Goal: Feedback & Contribution: Submit feedback/report problem

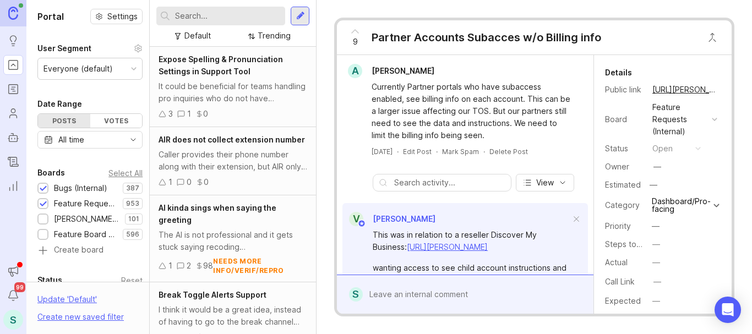
type input "a"
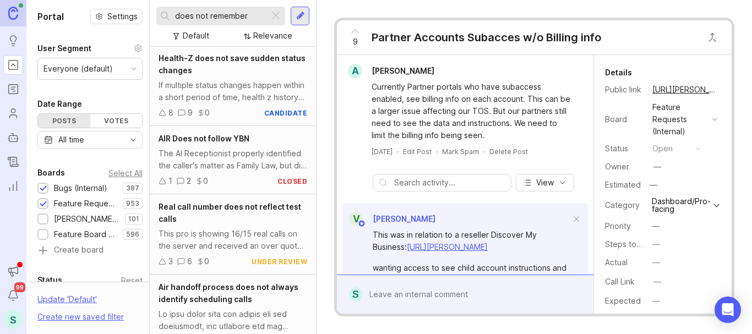
scroll to position [440, 0]
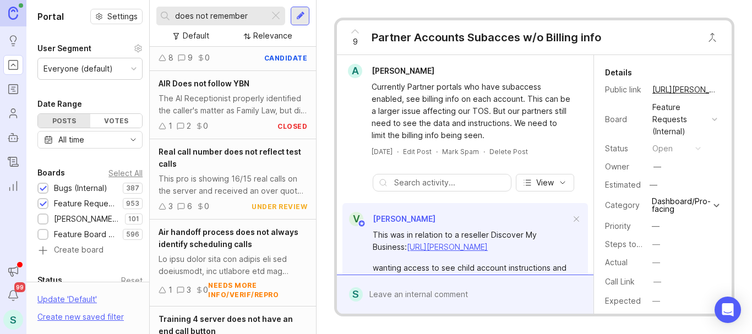
click at [222, 9] on div "does not remember" at bounding box center [212, 16] width 113 height 19
click at [213, 13] on input "does not remember" at bounding box center [220, 16] width 90 height 12
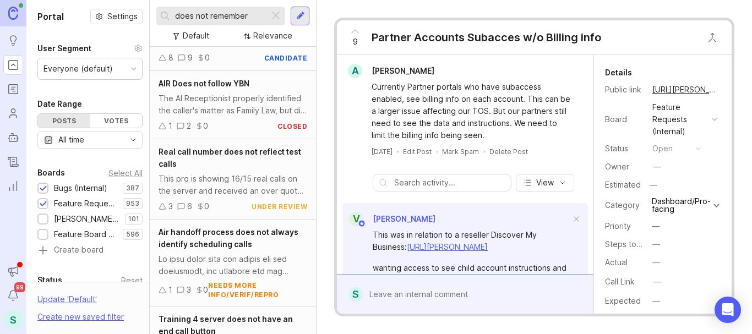
click at [213, 13] on input "does not remember" at bounding box center [220, 16] width 90 height 12
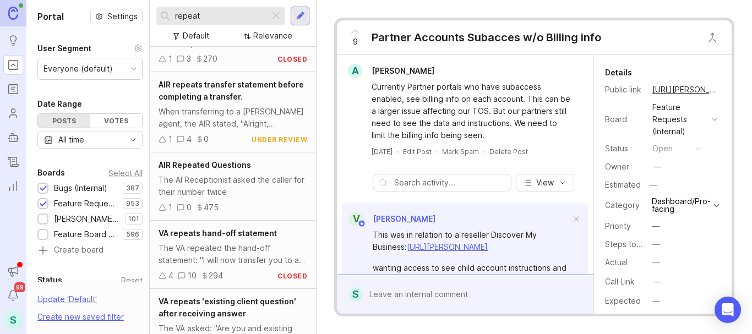
scroll to position [660, 0]
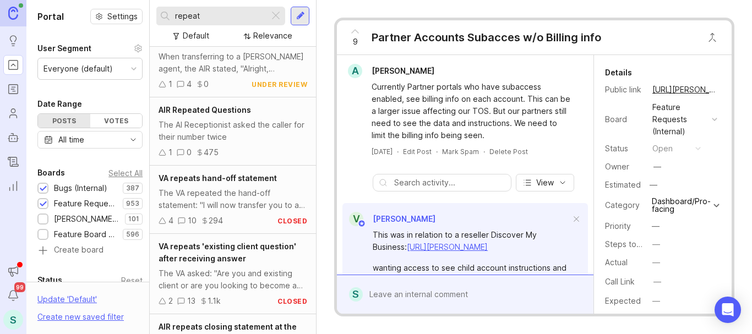
drag, startPoint x: 232, startPoint y: 15, endPoint x: 142, endPoint y: 15, distance: 90.3
click at [142, 15] on div "Portal Settings User Segment Everyone (default) Date Range Posts Votes All time…" at bounding box center [388, 167] width 725 height 334
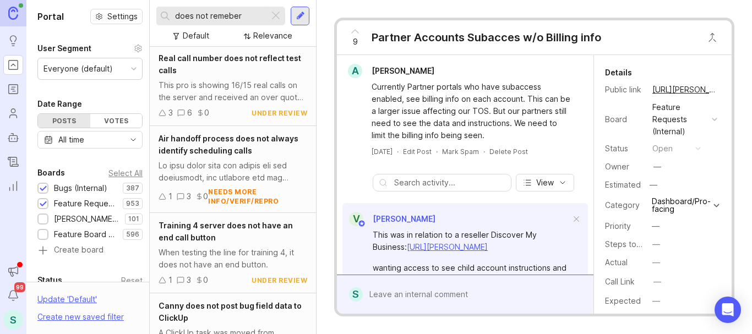
scroll to position [660, 0]
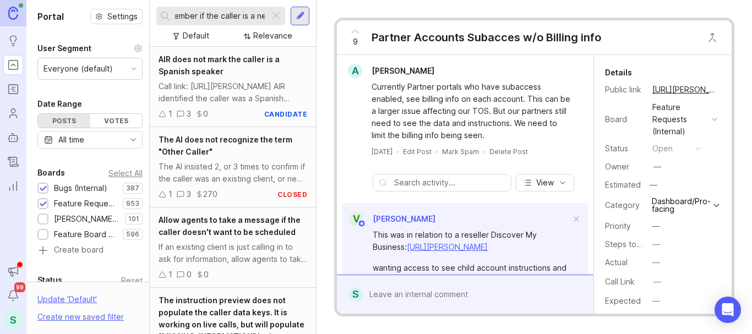
type input "does not remember if the caller is a new"
click at [237, 12] on input "does not remember if the caller is a new" at bounding box center [220, 16] width 90 height 12
click at [236, 12] on input "does not remember if the caller is a new" at bounding box center [220, 16] width 90 height 12
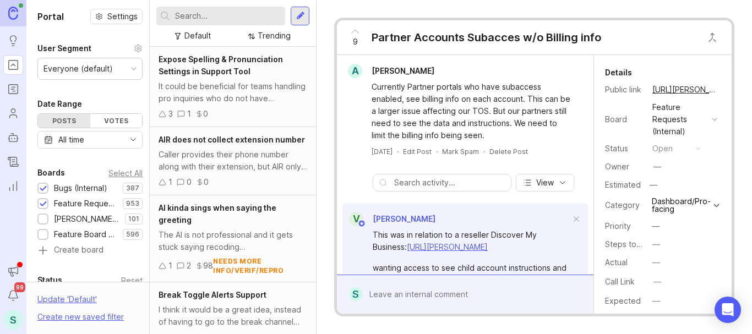
click at [299, 9] on div at bounding box center [300, 16] width 19 height 19
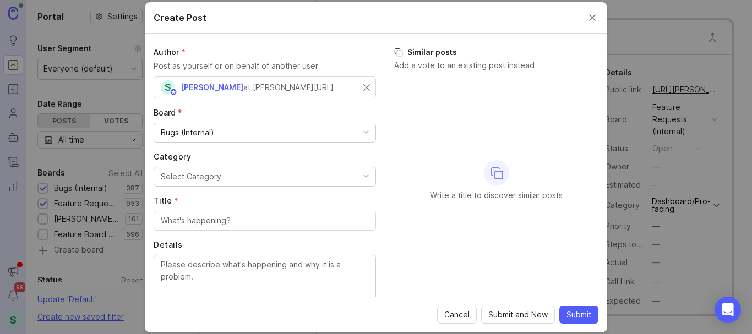
click at [190, 180] on div "Select Category" at bounding box center [191, 177] width 61 height 12
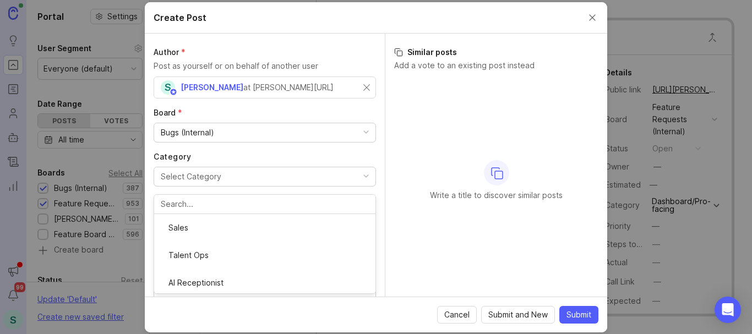
scroll to position [200, 0]
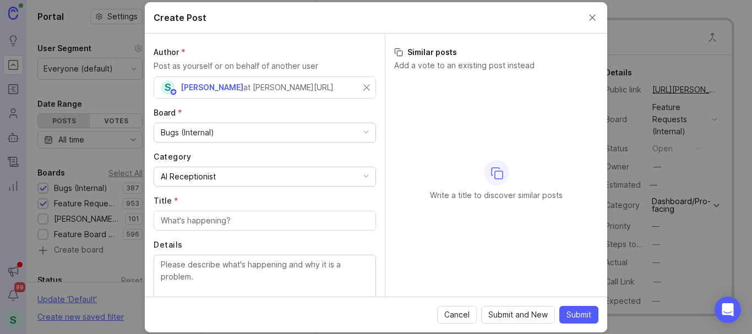
click at [194, 230] on div "Author * Post as yourself or on behalf of another user S [PERSON_NAME] at [PERS…" at bounding box center [265, 165] width 240 height 263
click at [195, 223] on input "Title *" at bounding box center [265, 221] width 208 height 12
paste input "does not remember if the caller is a new"
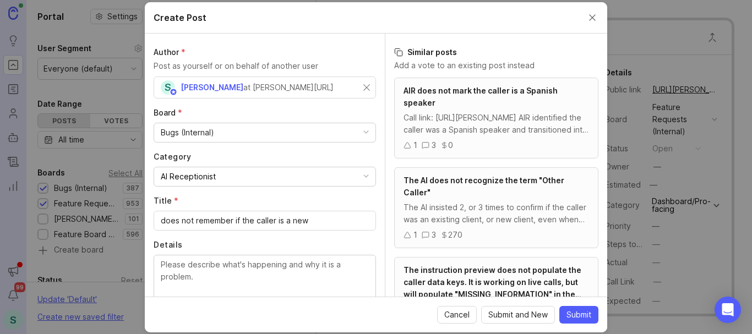
click at [160, 219] on div "does not remember if the caller is a new" at bounding box center [265, 221] width 222 height 20
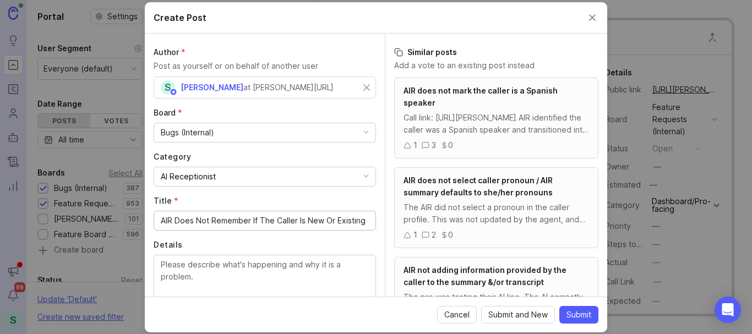
scroll to position [55, 0]
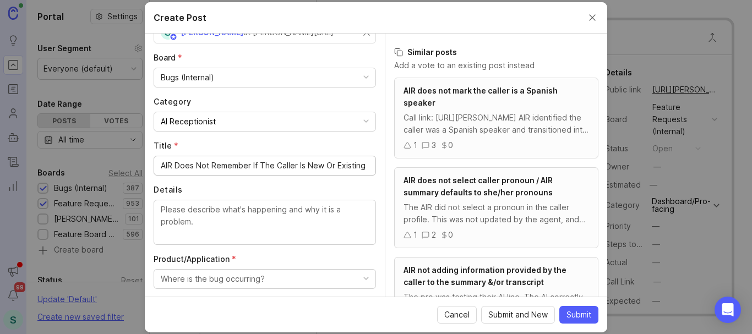
type input "AIR Does Not Remember If The Caller Is New Or Existing"
click at [214, 158] on div "AIR Does Not Remember If The Caller Is New Or Existing" at bounding box center [265, 166] width 222 height 20
click at [221, 216] on textarea "Details" at bounding box center [265, 222] width 208 height 36
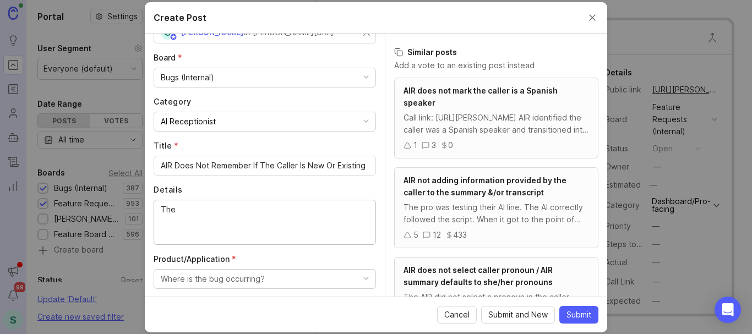
type textarea "The"
drag, startPoint x: 193, startPoint y: 209, endPoint x: 103, endPoint y: 207, distance: 89.7
click at [103, 207] on div "Create Post Author * Post as yourself or on behalf of another user S [PERSON_NA…" at bounding box center [376, 167] width 752 height 334
click at [462, 320] on span "Cancel" at bounding box center [456, 314] width 25 height 11
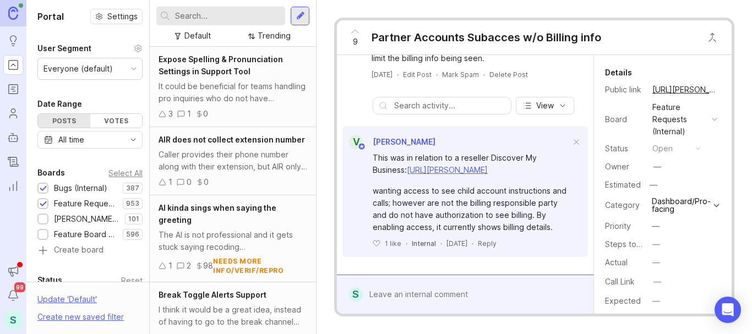
scroll to position [113, 0]
type input "does not remember if the caller is a new"
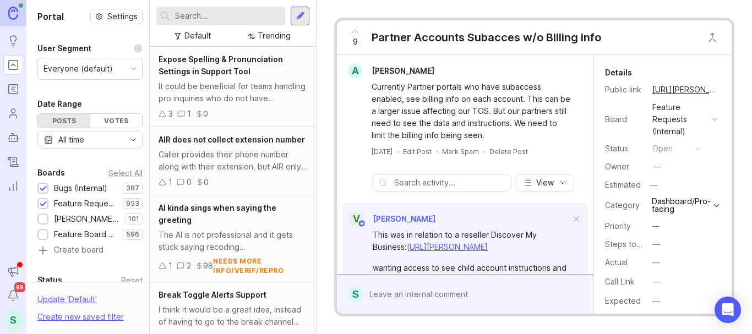
click at [292, 13] on div at bounding box center [300, 16] width 19 height 19
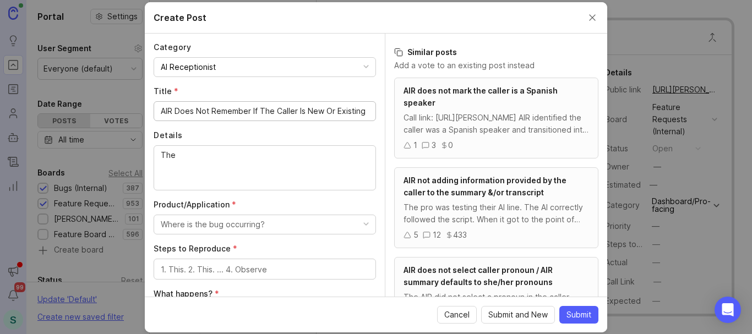
scroll to position [110, 0]
click at [231, 105] on input "AIR Does Not Remember If The Caller Is New Or Existing" at bounding box center [265, 111] width 208 height 12
click at [253, 108] on input "AIR Does Not Remember If The Caller Is New Or Existing" at bounding box center [265, 111] width 208 height 12
click at [271, 109] on input "AIR Does Not Remember [PERSON_NAME] After Greetingller Is New Or Existing" at bounding box center [265, 111] width 208 height 12
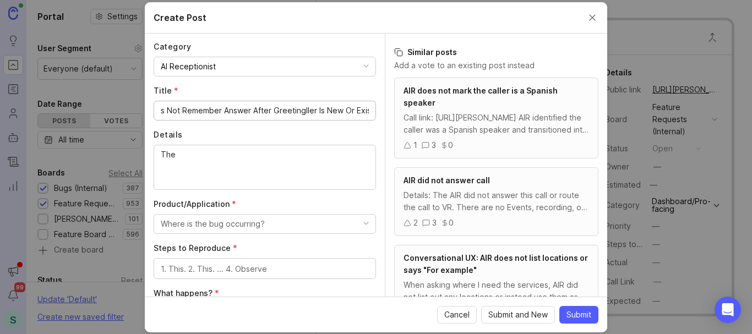
scroll to position [0, 53]
drag, startPoint x: 331, startPoint y: 109, endPoint x: 375, endPoint y: 114, distance: 43.8
click at [375, 114] on div "Author * Post as yourself or on behalf of another user S [PERSON_NAME] at [PERS…" at bounding box center [265, 165] width 240 height 263
click at [336, 111] on input "AIR Does Not Remember Answer After Greetingller Is New Or Existing" at bounding box center [265, 111] width 208 height 12
click at [281, 112] on input "AIR Does Not Remember Answer After Greetingller Is New Or Existing" at bounding box center [265, 111] width 208 height 12
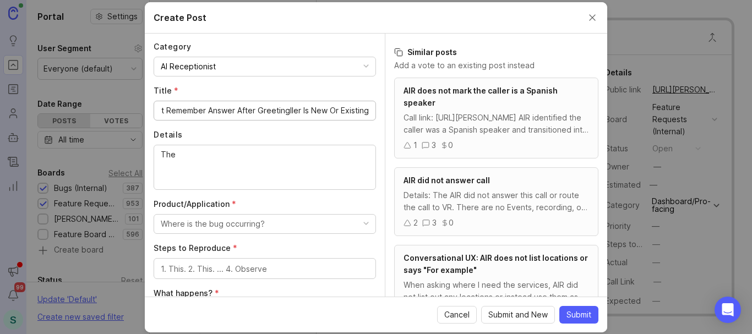
drag, startPoint x: 281, startPoint y: 111, endPoint x: 365, endPoint y: 109, distance: 84.2
click at [365, 109] on div "AIR Does Not Remember Answer After Greetingller Is New Or Existing" at bounding box center [265, 111] width 222 height 20
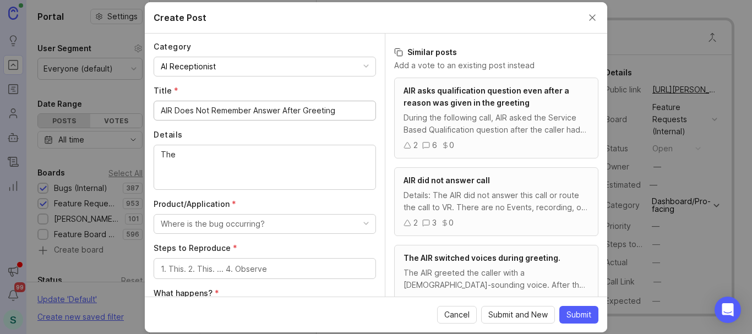
click at [255, 108] on input "AIR Does Not Remember Answer After Greeting" at bounding box center [265, 111] width 208 height 12
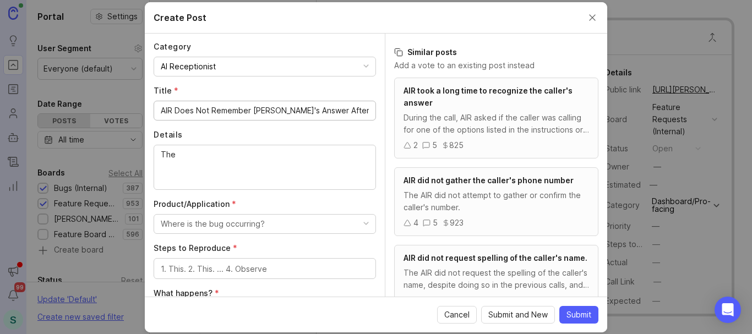
type input "AIR Does Not Remember [PERSON_NAME]'s Answer After Greeting"
paste textarea "ller Is New Or Existing"
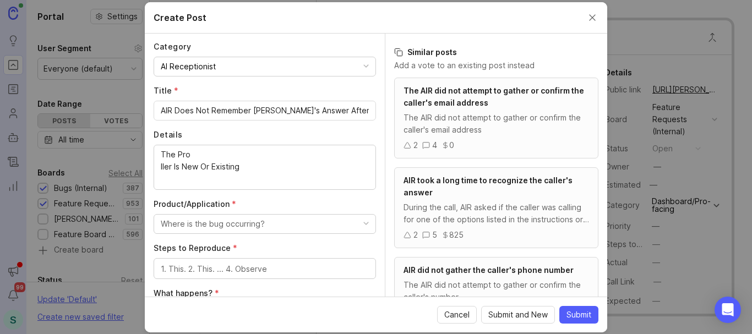
drag, startPoint x: 200, startPoint y: 145, endPoint x: 201, endPoint y: 154, distance: 9.4
click at [201, 150] on div "The Pro ller Is New Or Existing" at bounding box center [265, 167] width 222 height 45
paste textarea "August eTech"
drag, startPoint x: 177, startPoint y: 154, endPoint x: 120, endPoint y: 154, distance: 57.2
click at [120, 154] on div "Create Post Author * Post as yourself or on behalf of another user S [PERSON_NA…" at bounding box center [376, 167] width 752 height 334
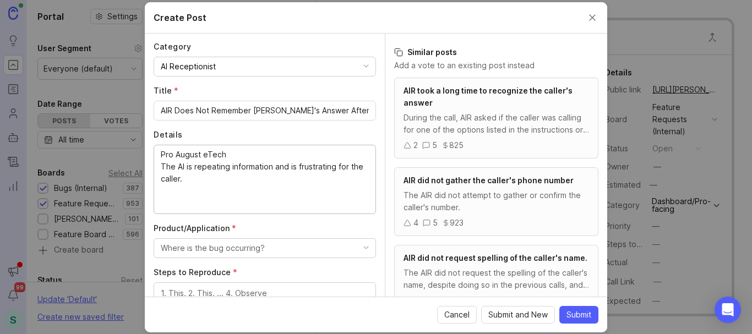
paste textarea "[Start: 00:00:00] [AI Receptionist] Hello, you've reached August eTech support.…"
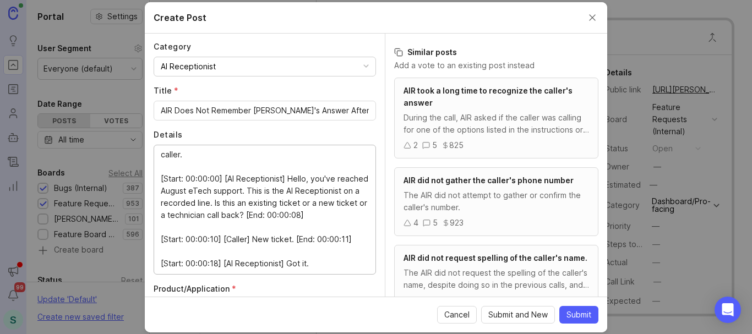
drag, startPoint x: 223, startPoint y: 165, endPoint x: 155, endPoint y: 167, distance: 68.8
click at [155, 167] on div "Pro August eTech The AI is repeating information and is frustrating for the cal…" at bounding box center [265, 210] width 222 height 130
drag, startPoint x: 223, startPoint y: 238, endPoint x: 158, endPoint y: 234, distance: 65.1
click at [158, 234] on div "Pro August eTech The AI is repeating information and is frustrating for the cal…" at bounding box center [265, 210] width 222 height 130
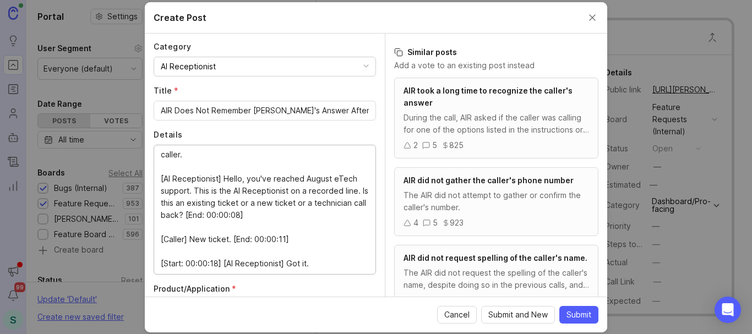
drag, startPoint x: 299, startPoint y: 241, endPoint x: 232, endPoint y: 237, distance: 66.7
drag, startPoint x: 220, startPoint y: 260, endPoint x: 158, endPoint y: 263, distance: 62.3
click at [158, 263] on div "Pro August eTech The AI is repeating information and is frustrating for the cal…" at bounding box center [265, 210] width 222 height 130
click at [193, 223] on textarea "Pro August eTech The AI is repeating information and is frustrating for the cal…" at bounding box center [265, 209] width 208 height 121
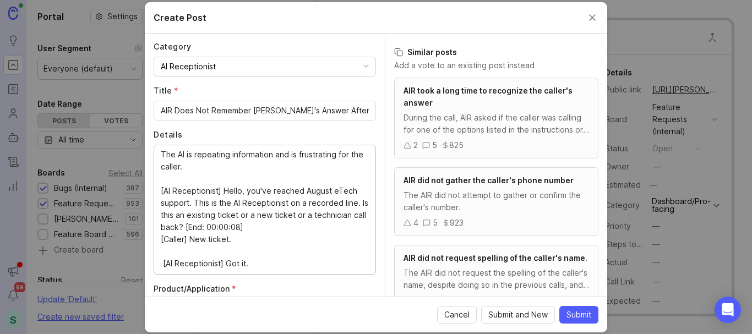
scroll to position [12, 0]
click at [184, 253] on textarea "Pro August eTech The AI is repeating information and is frustrating for the cal…" at bounding box center [265, 209] width 208 height 121
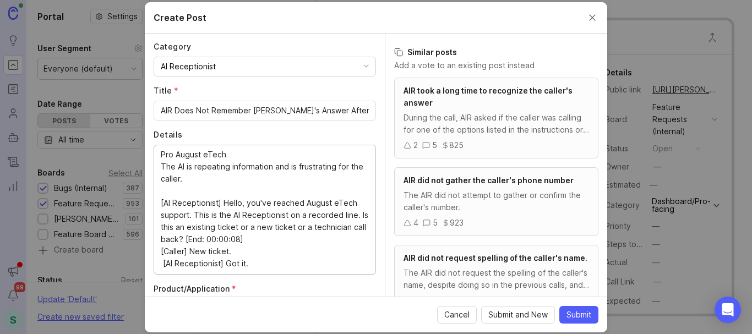
scroll to position [0, 0]
click at [253, 263] on textarea "Pro August eTech The AI is repeating information and is frustrating for the cal…" at bounding box center [265, 209] width 208 height 121
click at [168, 193] on textarea "Pro August eTech The AI is repeating information and is frustrating for the cal…" at bounding box center [265, 209] width 208 height 121
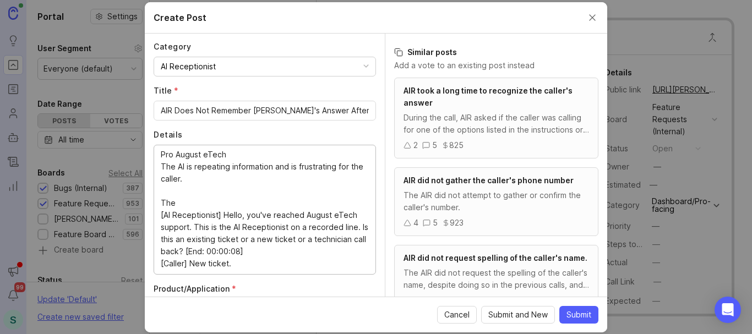
click at [185, 166] on textarea "Pro August eTech The AI is repeating information and is frustrating for the cal…" at bounding box center [265, 209] width 208 height 121
click at [170, 181] on textarea "Pro August eTech The AI and the VR agent are repeating information and is frust…" at bounding box center [265, 209] width 208 height 121
click at [298, 179] on textarea "Pro August eTech The AI and the VR agent are repeating information whcih is cau…" at bounding box center [265, 209] width 208 height 121
drag, startPoint x: 172, startPoint y: 174, endPoint x: 167, endPoint y: 181, distance: 8.3
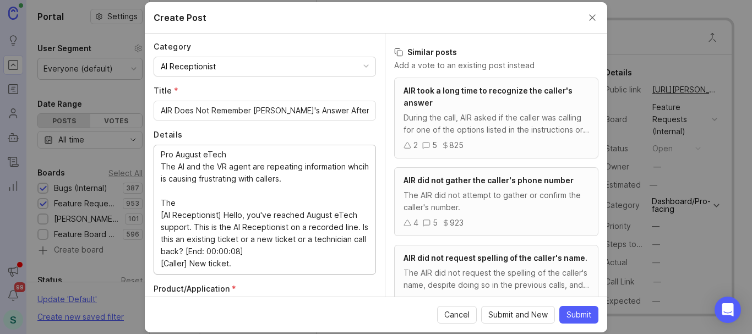
drag, startPoint x: 167, startPoint y: 181, endPoint x: 160, endPoint y: 179, distance: 6.8
click at [159, 179] on div "Pro August eTech The AI and the VR agent are repeating information whcih is cau…" at bounding box center [265, 210] width 222 height 130
click at [163, 178] on textarea "Pro August eTech The AI and the VR agent are repeating information whcih is cau…" at bounding box center [265, 209] width 208 height 121
click at [0, 0] on lt-span "wh ic h" at bounding box center [0, 0] width 0 height 0
click at [182, 202] on textarea "Pro August eTech The AI and the VR agent are repeating information which is cau…" at bounding box center [265, 209] width 208 height 121
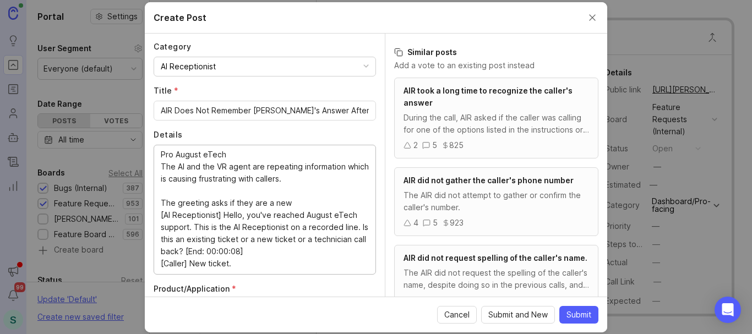
drag, startPoint x: 307, startPoint y: 203, endPoint x: 269, endPoint y: 206, distance: 38.1
click at [269, 206] on textarea "Pro August eTech The AI and the VR agent are repeating information which is cau…" at bounding box center [265, 209] width 208 height 121
paste textarea "an existing ticket or a new ticket"
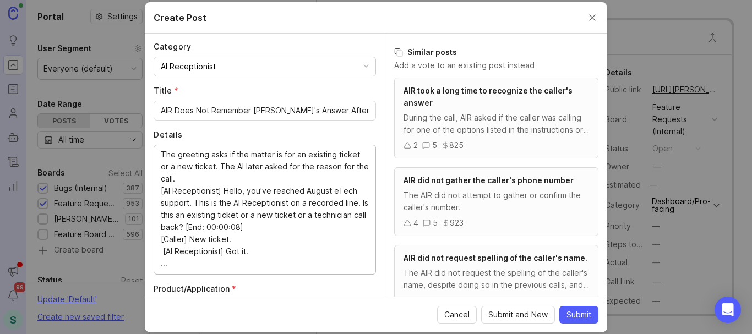
scroll to position [61, 0]
drag, startPoint x: 160, startPoint y: 178, endPoint x: 254, endPoint y: 241, distance: 113.1
click at [254, 241] on div "Pro August eTech The AI and the VR agent are repeating information which is cau…" at bounding box center [265, 210] width 222 height 130
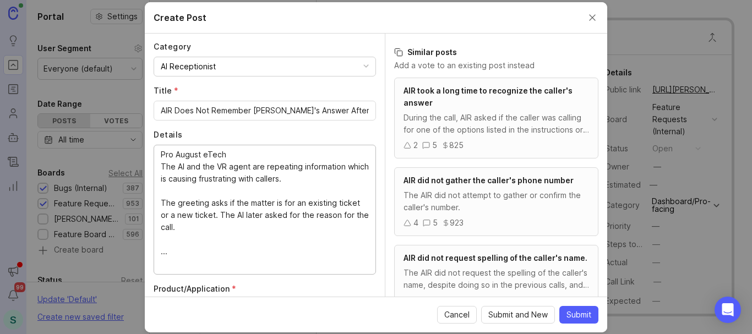
scroll to position [0, 0]
paste textarea "Do you have a ticket number for this issue, or is this a new request?"
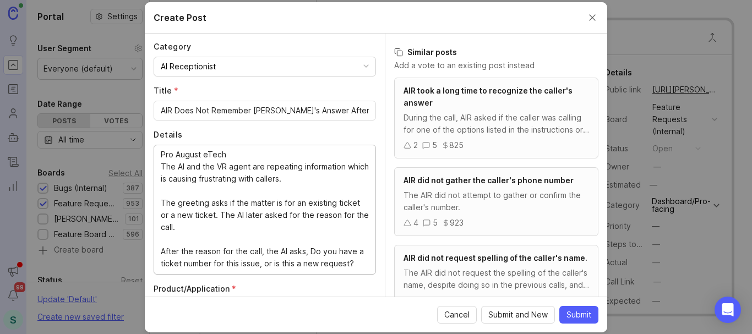
scroll to position [11, 0]
click at [309, 238] on textarea "Pro August eTech The AI and the VR agent are repeating information which is cau…" at bounding box center [265, 209] width 208 height 121
click at [227, 267] on textarea "Pro August eTech The AI and the VR agent are repeating information which is cau…" at bounding box center [265, 209] width 208 height 121
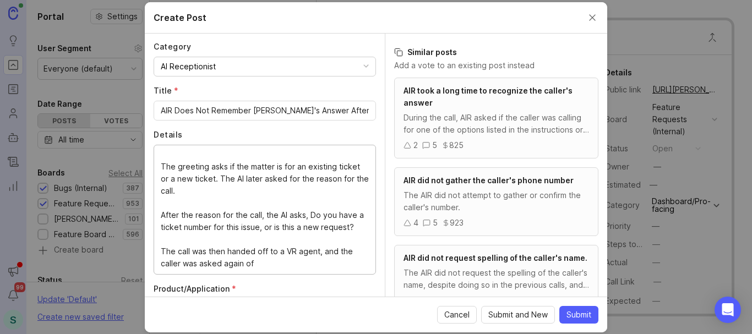
scroll to position [61, 0]
drag, startPoint x: 257, startPoint y: 263, endPoint x: 160, endPoint y: 254, distance: 97.8
click at [160, 254] on div "Pro August eTech The AI and the VR agent are repeating information which is cau…" at bounding box center [265, 210] width 222 height 130
click at [167, 256] on textarea "Pro August eTech The AI and the VR agent are repeating information which is cau…" at bounding box center [265, 209] width 208 height 121
click at [178, 250] on textarea "Pro August eTech The AI and the VR agent are repeating information which is cau…" at bounding box center [265, 209] width 208 height 121
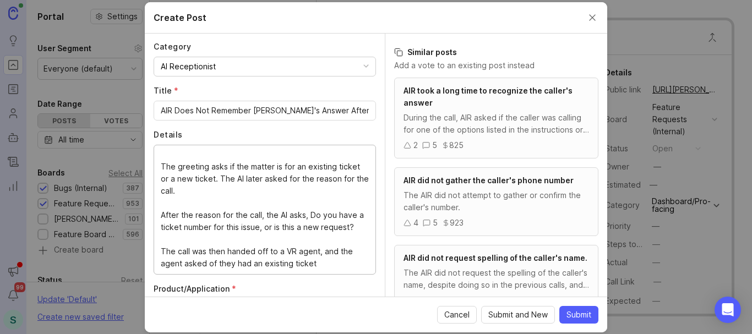
click at [210, 252] on textarea "Pro August eTech The AI and the VR agent are repeating information which is cau…" at bounding box center [265, 209] width 208 height 121
click at [323, 252] on textarea "Pro August eTech The AI and the VR agent are repeating information which is cau…" at bounding box center [265, 209] width 208 height 121
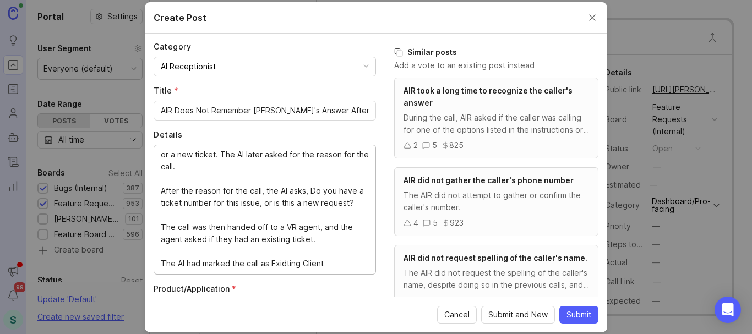
click at [219, 265] on textarea "Pro August eTech The AI and the VR agent are repeating information which is cau…" at bounding box center [265, 209] width 208 height 121
click at [217, 264] on textarea "Pro August eTech The AI and the VR agent are repeating information which is cau…" at bounding box center [265, 209] width 208 height 121
click at [218, 264] on textarea "Pro August eTech The AI and the VR agent are repeating information which is cau…" at bounding box center [265, 209] width 208 height 121
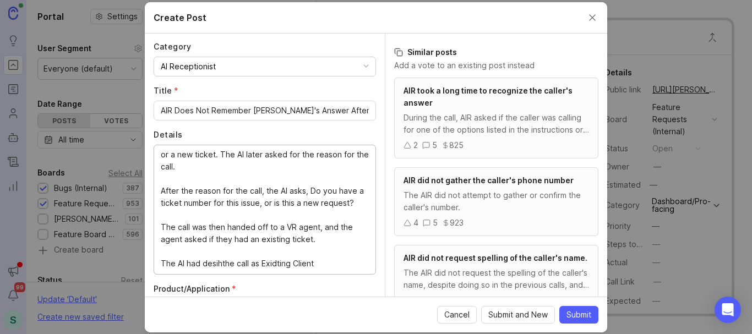
drag, startPoint x: 320, startPoint y: 267, endPoint x: 156, endPoint y: 249, distance: 165.6
click at [151, 251] on div "Author * Post as yourself or on behalf of another user S [PERSON_NAME] at [PERS…" at bounding box center [265, 165] width 240 height 263
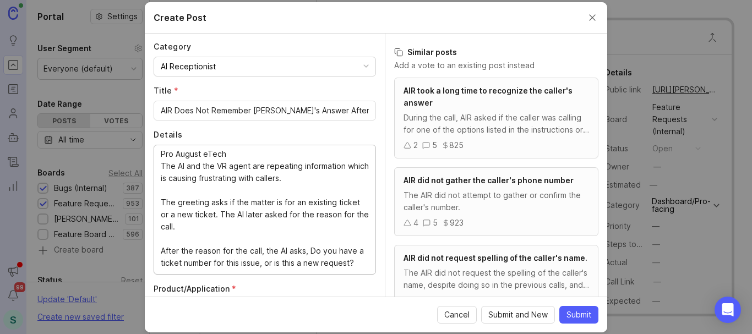
scroll to position [0, 0]
click at [313, 167] on textarea "Pro August eTech The AI and the VR agent are repeating information which is cau…" at bounding box center [265, 209] width 208 height 121
click at [0, 0] on lt-span "information ," at bounding box center [0, 0] width 0 height 0
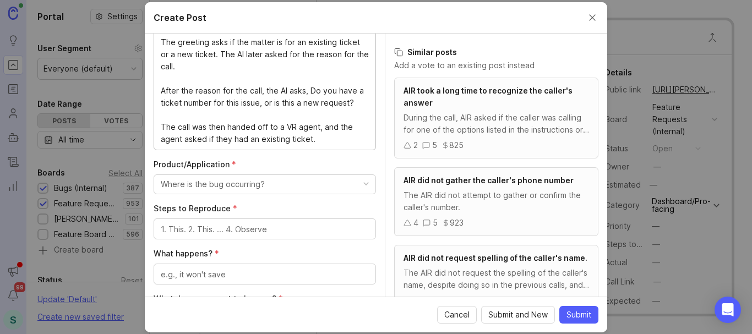
scroll to position [275, 0]
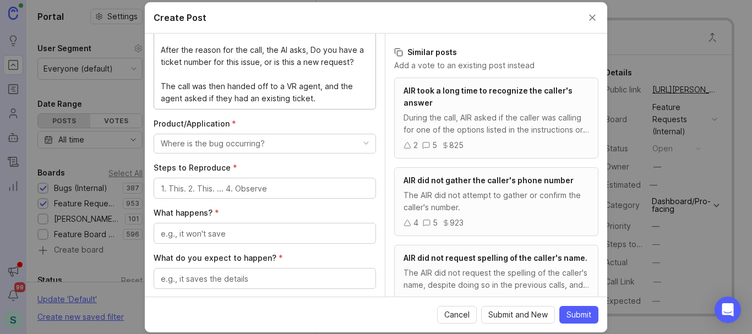
type textarea "Pro August eTech The AI and the VR agent are repeating information, which is ca…"
click at [222, 144] on div "Where is the bug occurring?" at bounding box center [213, 144] width 104 height 12
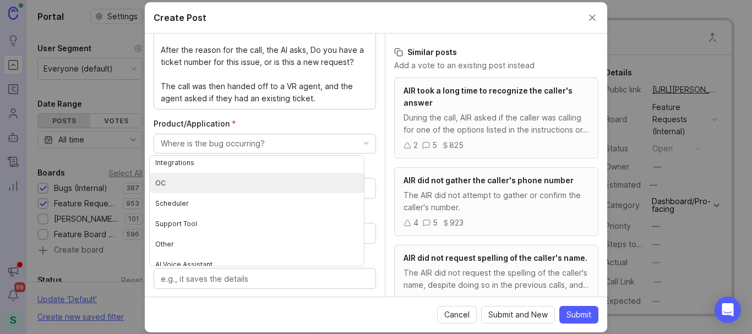
scroll to position [134, 0]
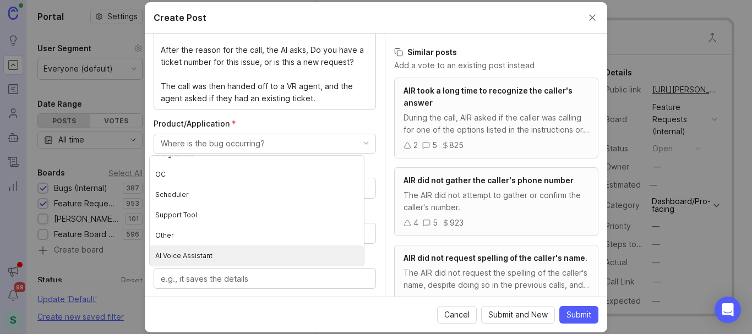
click at [220, 250] on Assistant "AI Voice Assistant" at bounding box center [257, 255] width 214 height 20
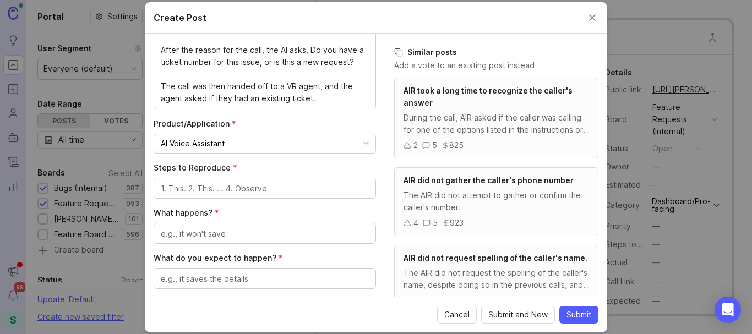
scroll to position [0, 0]
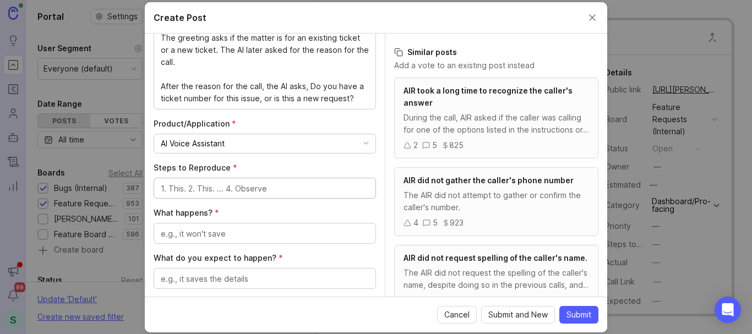
click at [228, 186] on textarea "Steps to Reproduce *" at bounding box center [265, 189] width 208 height 12
type textarea "Respond to greeting"
click at [209, 241] on div at bounding box center [265, 233] width 222 height 21
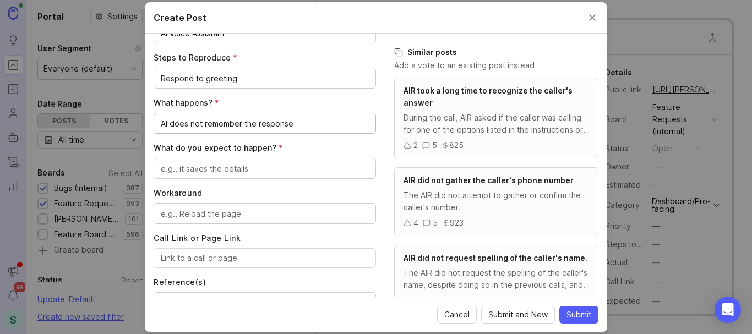
type textarea "AI does not remember the response"
click at [195, 173] on textarea "What do you expect to happen? *" at bounding box center [265, 169] width 208 height 12
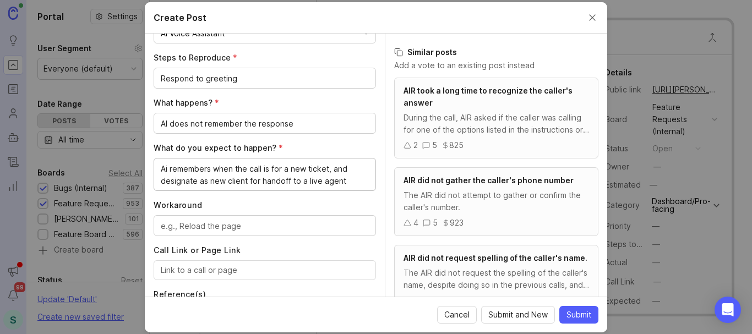
type textarea "Ai remembers when the call is for a new ticket, and designate as new client for…"
click at [207, 225] on textarea "Workaround" at bounding box center [265, 226] width 208 height 12
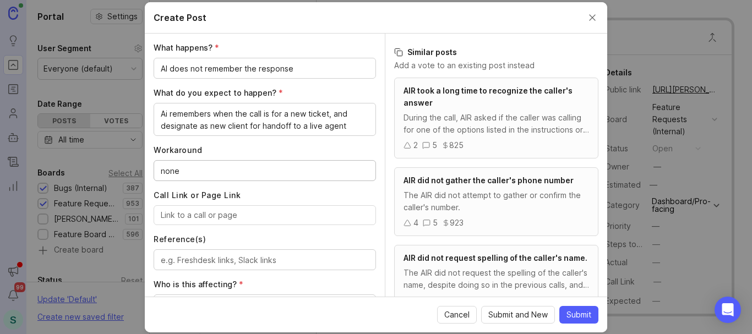
type textarea "none"
click at [216, 212] on input "Call Link or Page Link" at bounding box center [265, 215] width 208 height 12
paste input "[URL][PERSON_NAME]"
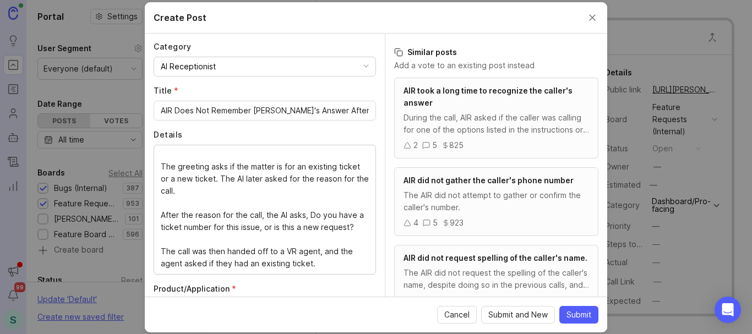
scroll to position [85, 0]
type input "[URL][PERSON_NAME]"
click at [338, 110] on input "AIR Does Not Remember [PERSON_NAME]'s Answer After Greeting" at bounding box center [265, 111] width 208 height 12
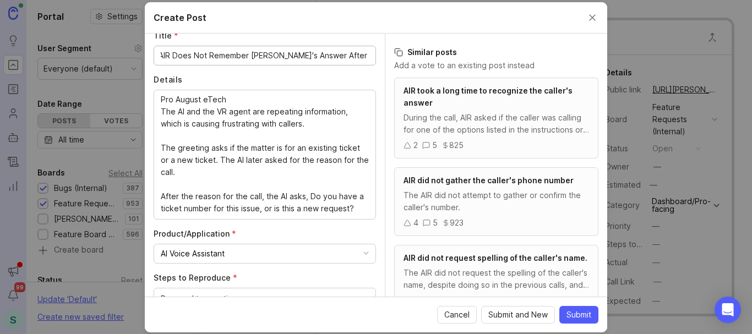
click at [312, 55] on input "AIR Does Not Remember [PERSON_NAME]'s Answer After Greeting" at bounding box center [265, 56] width 208 height 12
drag, startPoint x: 312, startPoint y: 55, endPoint x: 321, endPoint y: 84, distance: 29.9
click at [312, 56] on input "AIR Does Not Remember [PERSON_NAME]'s Answer After Greeting" at bounding box center [265, 56] width 208 height 12
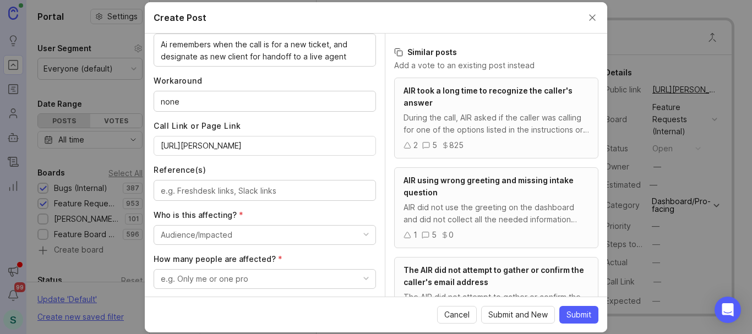
scroll to position [550, 0]
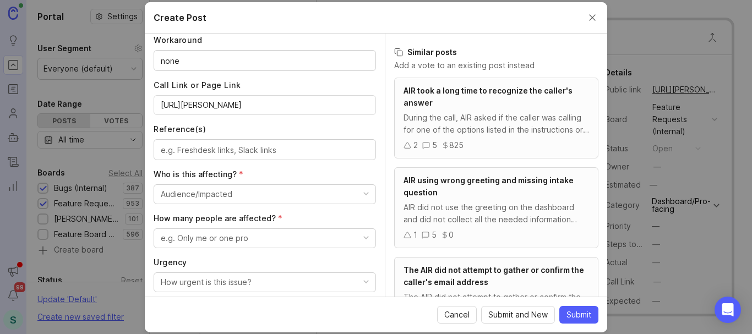
type input "AIR Does Not Remember [PERSON_NAME]'s Answer To Greeting Question"
click at [244, 193] on button "Audience/Impacted" at bounding box center [265, 194] width 222 height 20
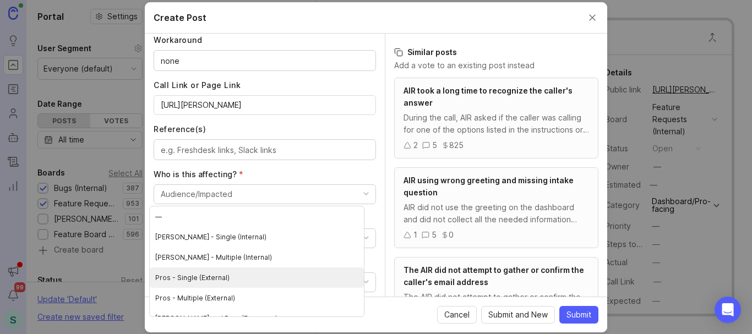
click at [203, 279] on \(External\) "Pros - Single (External)" at bounding box center [257, 277] width 214 height 20
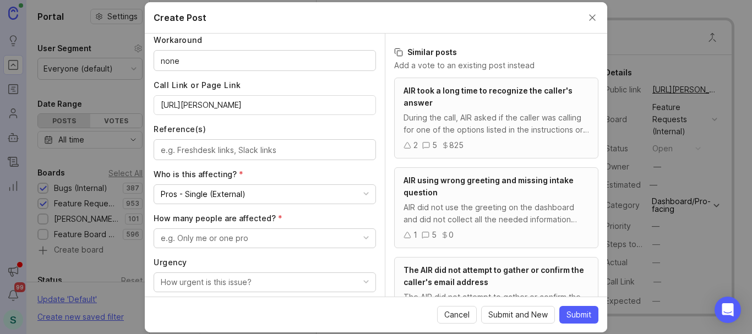
click at [206, 237] on div "e.g. Only me or one pro" at bounding box center [205, 238] width 88 height 12
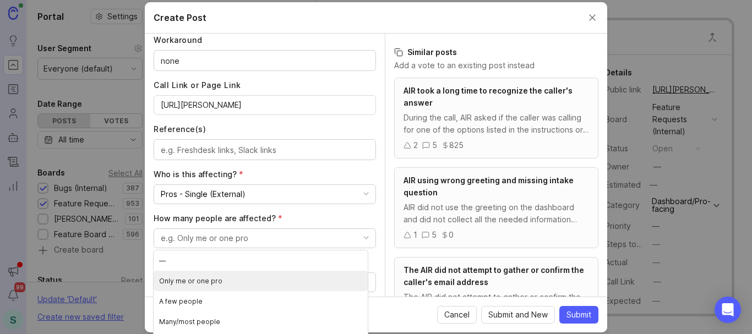
click at [208, 281] on pro "Only me or one pro" at bounding box center [261, 281] width 214 height 20
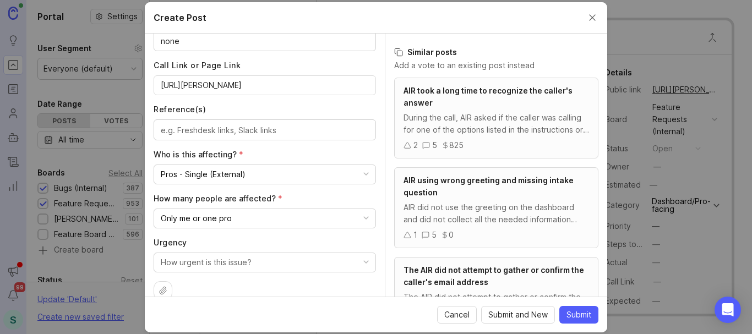
scroll to position [587, 0]
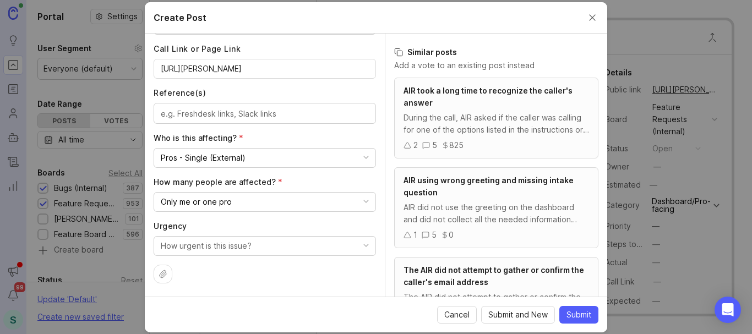
click at [217, 250] on div "How urgent is this issue?" at bounding box center [206, 246] width 91 height 12
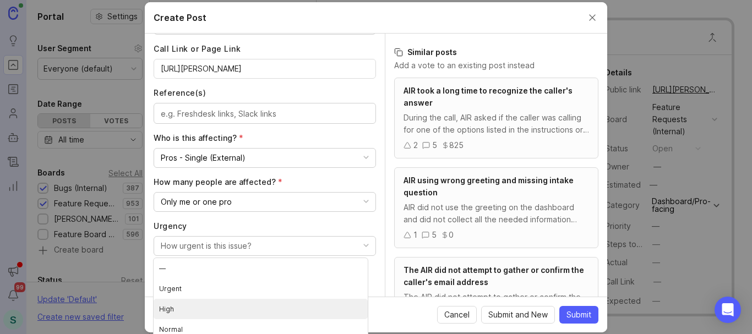
click at [195, 305] on li "High" at bounding box center [261, 309] width 214 height 20
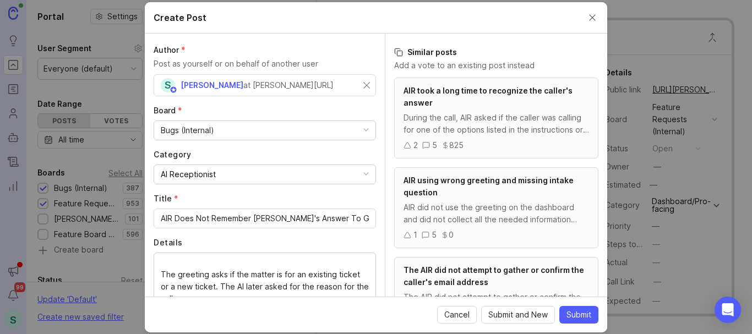
scroll to position [0, 0]
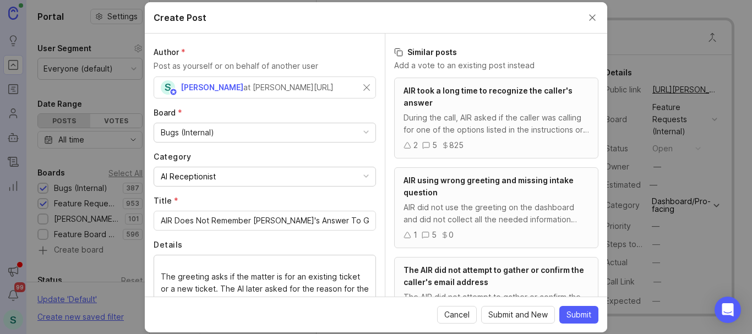
click at [566, 314] on span "Submit" at bounding box center [578, 314] width 25 height 11
